Goal: Task Accomplishment & Management: Use online tool/utility

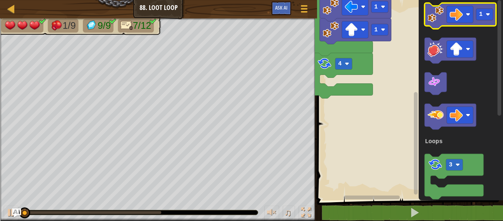
click at [437, 11] on image "Blockly Workspace" at bounding box center [436, 14] width 16 height 16
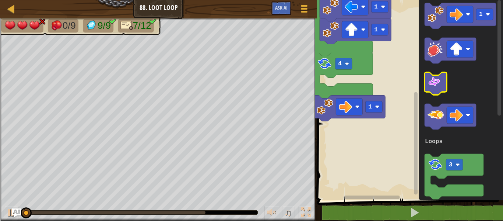
click at [432, 76] on image "Blockly Workspace" at bounding box center [434, 81] width 13 height 13
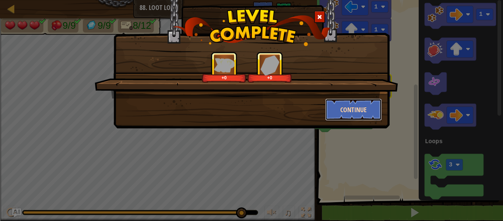
click at [367, 104] on button "Continue" at bounding box center [353, 109] width 57 height 22
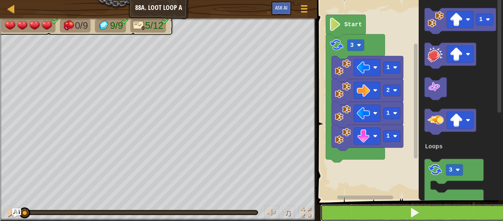
click at [352, 213] on button at bounding box center [414, 212] width 188 height 17
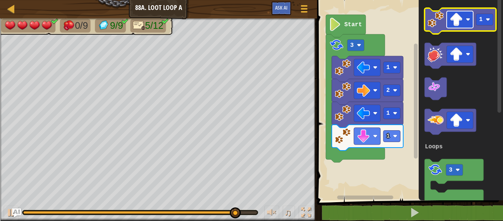
click at [452, 22] on image "Blockly Workspace" at bounding box center [456, 19] width 13 height 13
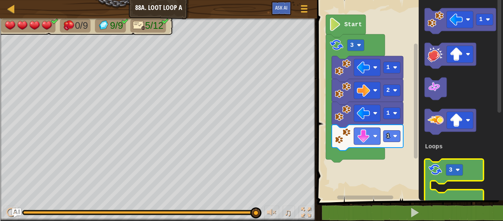
click at [436, 178] on icon "Blockly Workspace" at bounding box center [454, 181] width 59 height 45
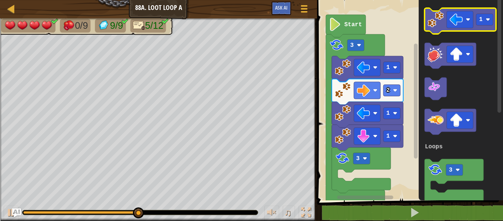
click at [437, 18] on image "Blockly Workspace" at bounding box center [436, 19] width 16 height 16
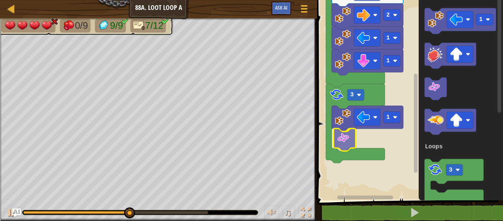
click at [344, 131] on div "Loops 1 1 2 1 3 3 1 Start 1 3 Loops" at bounding box center [409, 98] width 188 height 204
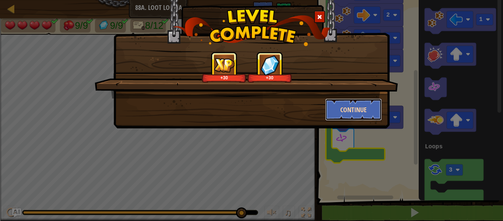
click at [348, 104] on button "Continue" at bounding box center [353, 109] width 57 height 22
